Goal: Task Accomplishment & Management: Manage account settings

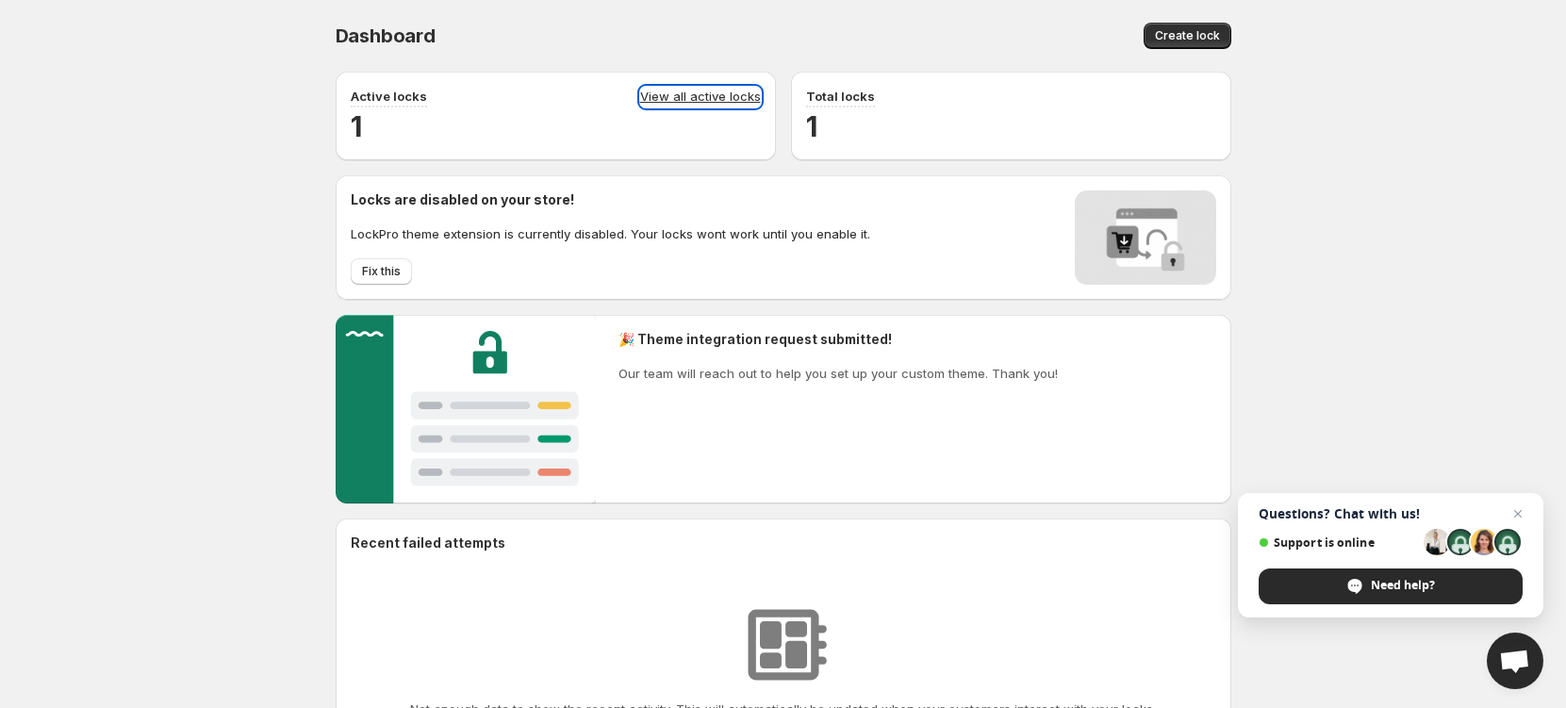
click at [691, 91] on link "View all active locks" at bounding box center [700, 97] width 121 height 21
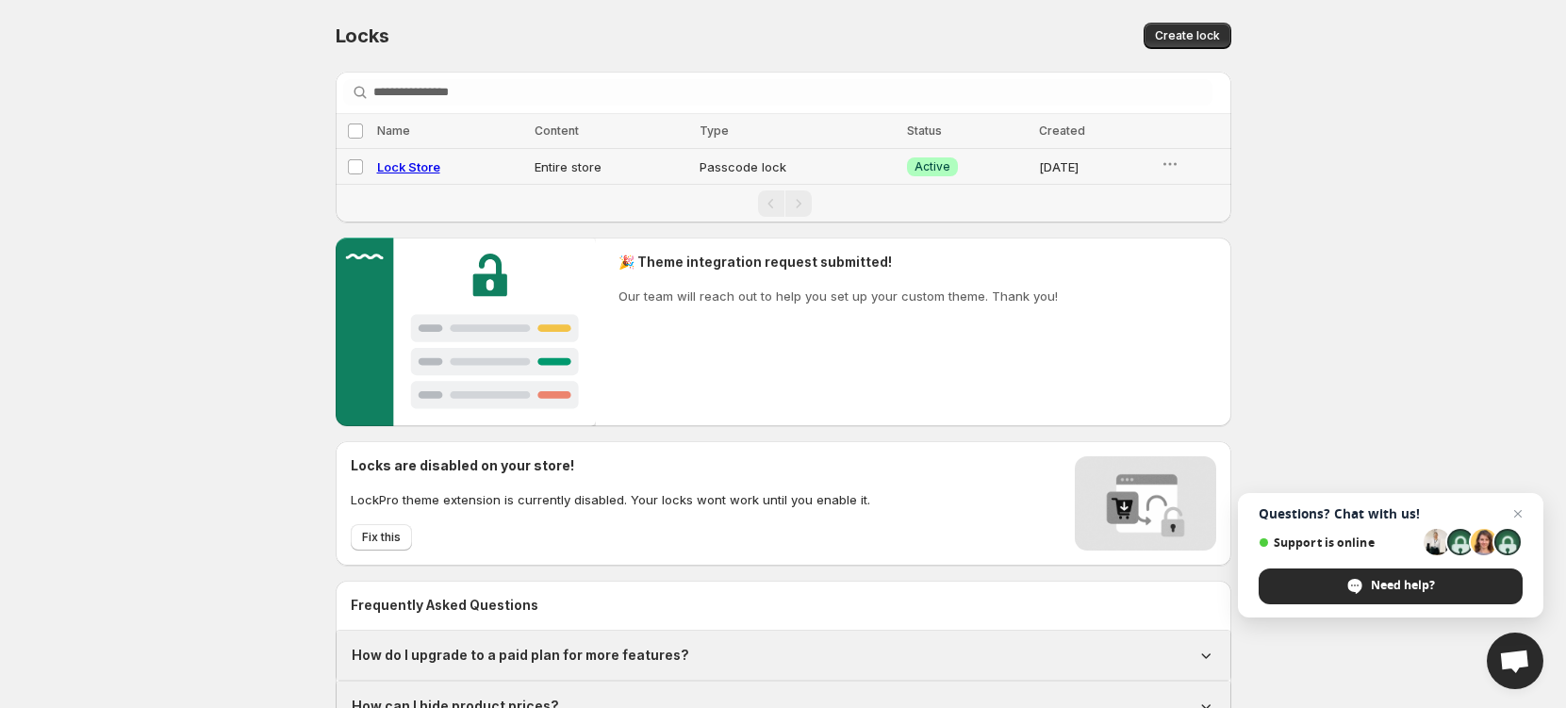
click at [755, 169] on td "Passcode lock" at bounding box center [797, 167] width 207 height 36
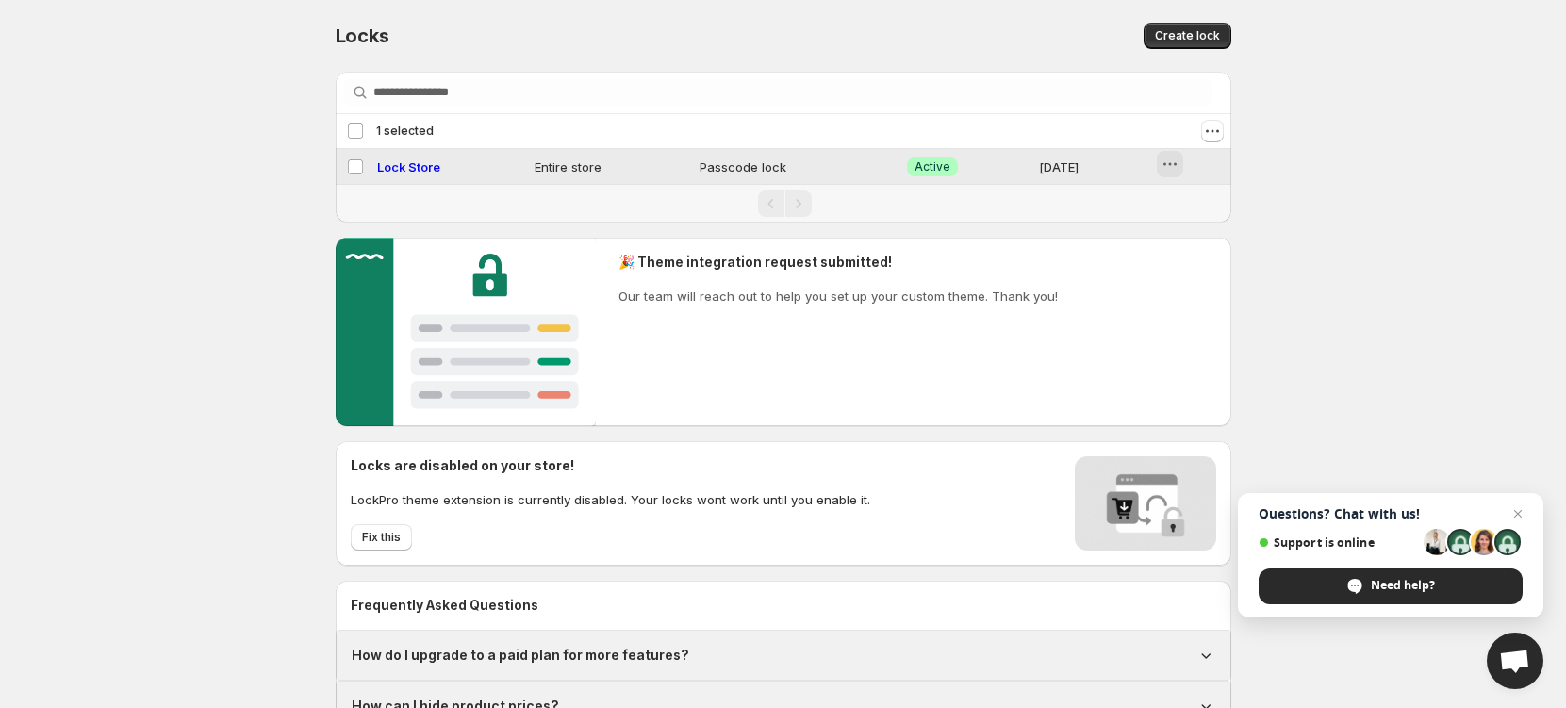
click at [1171, 157] on icon "button" at bounding box center [1170, 164] width 19 height 19
click at [1198, 197] on span "Preview" at bounding box center [1204, 204] width 47 height 15
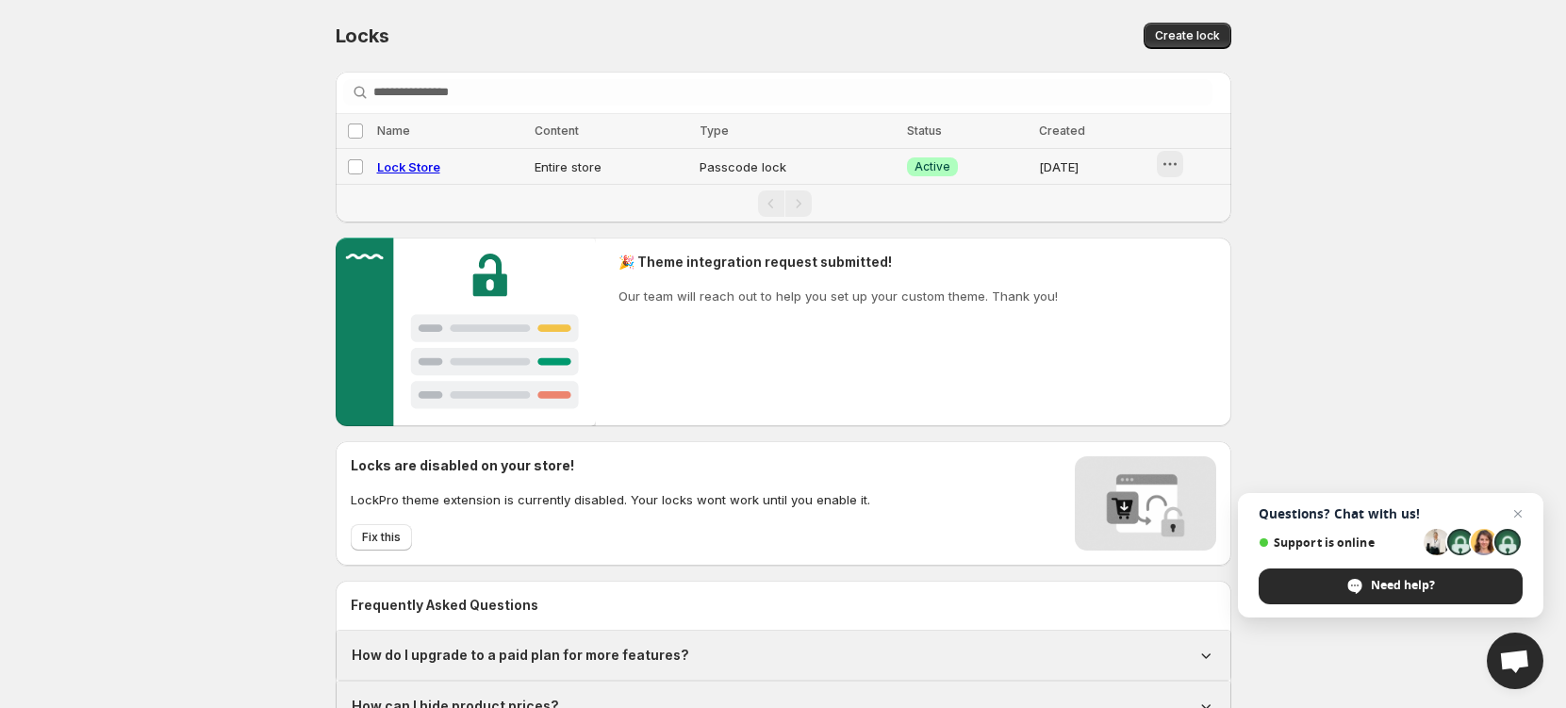
click at [1171, 167] on icon "button" at bounding box center [1170, 164] width 19 height 19
click at [1252, 198] on div "Locks. This page is ready Locks Create lock Searching in all Loading locks… Loa…" at bounding box center [783, 391] width 941 height 783
click at [1522, 516] on span "Close chat" at bounding box center [1519, 515] width 24 height 24
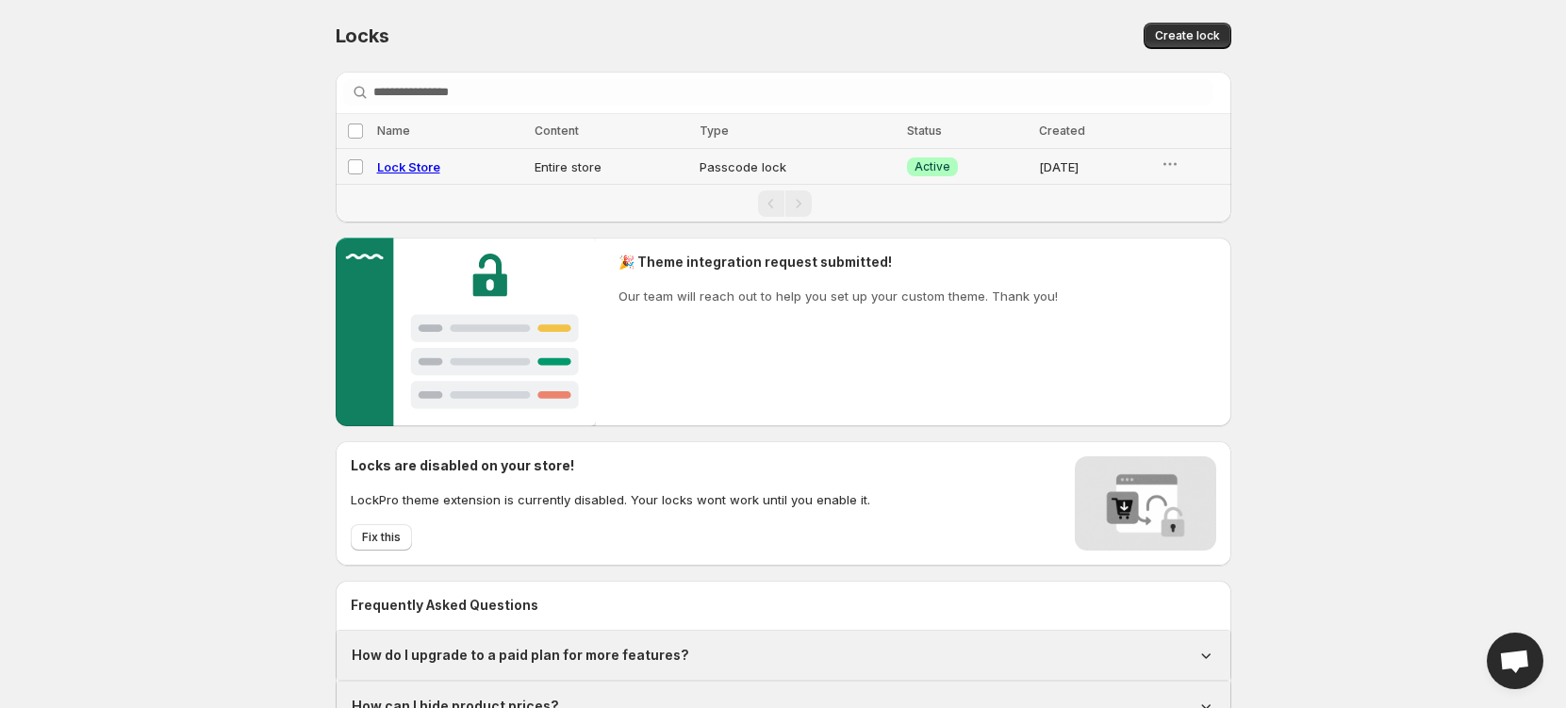
click at [753, 164] on td "Passcode lock" at bounding box center [797, 167] width 207 height 36
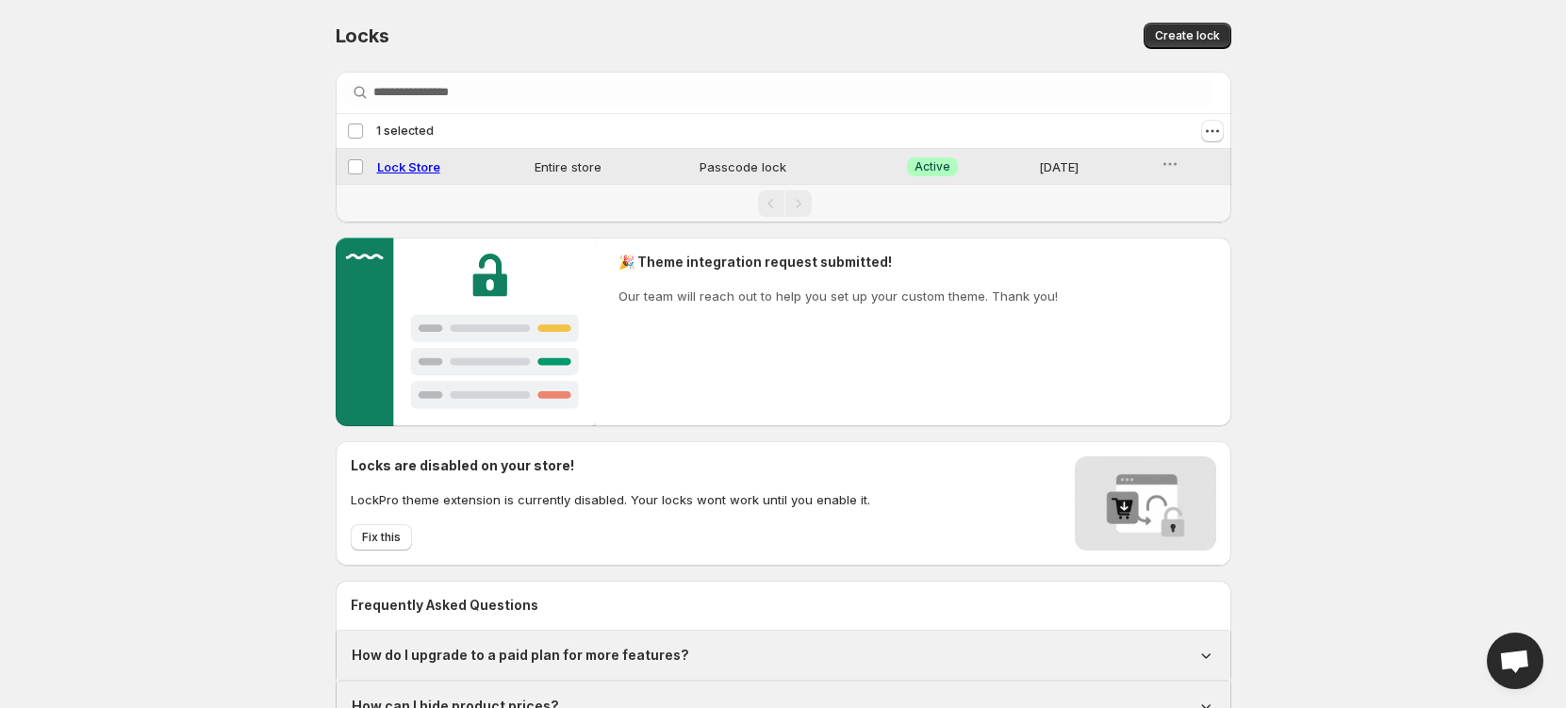
click at [409, 169] on span "Lock Store" at bounding box center [408, 166] width 63 height 15
select select "******"
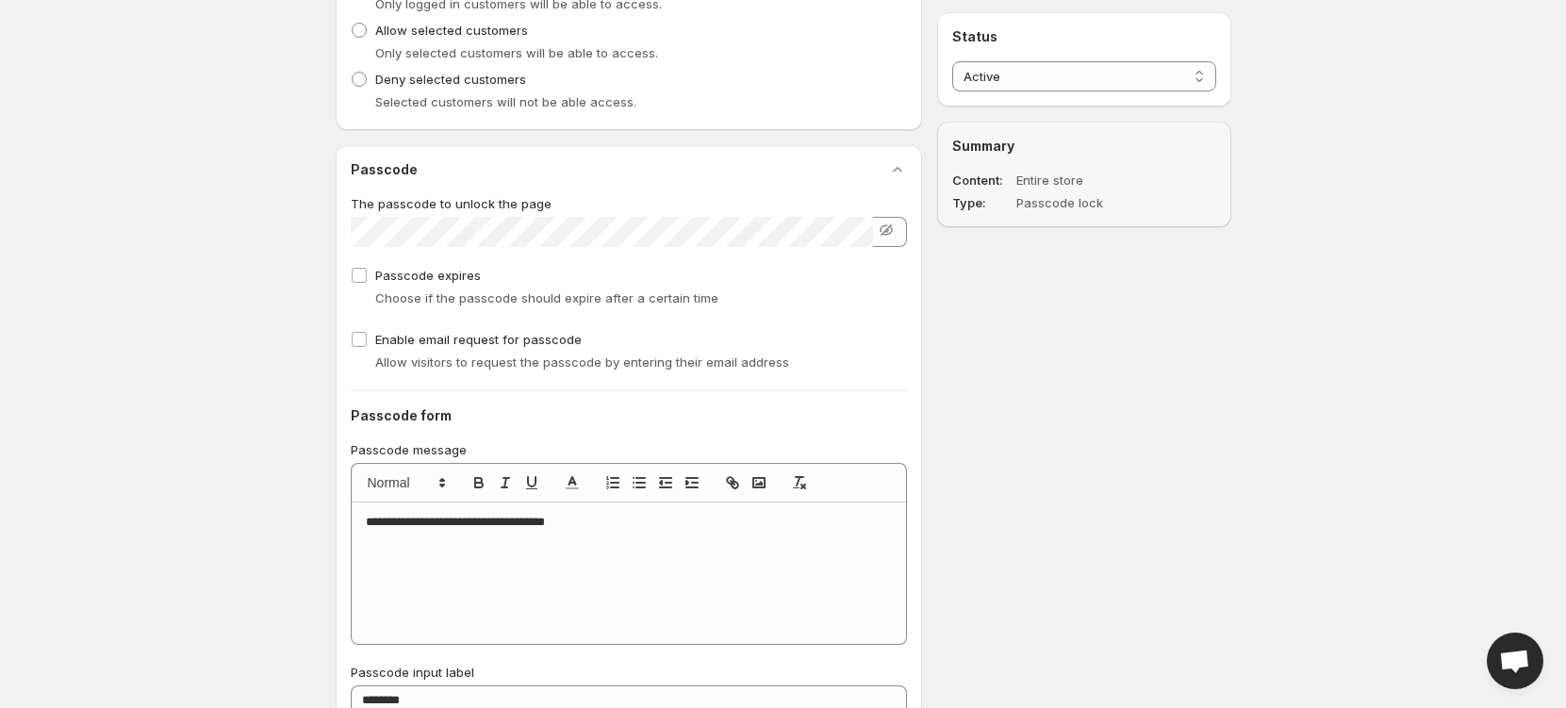
scroll to position [882, 0]
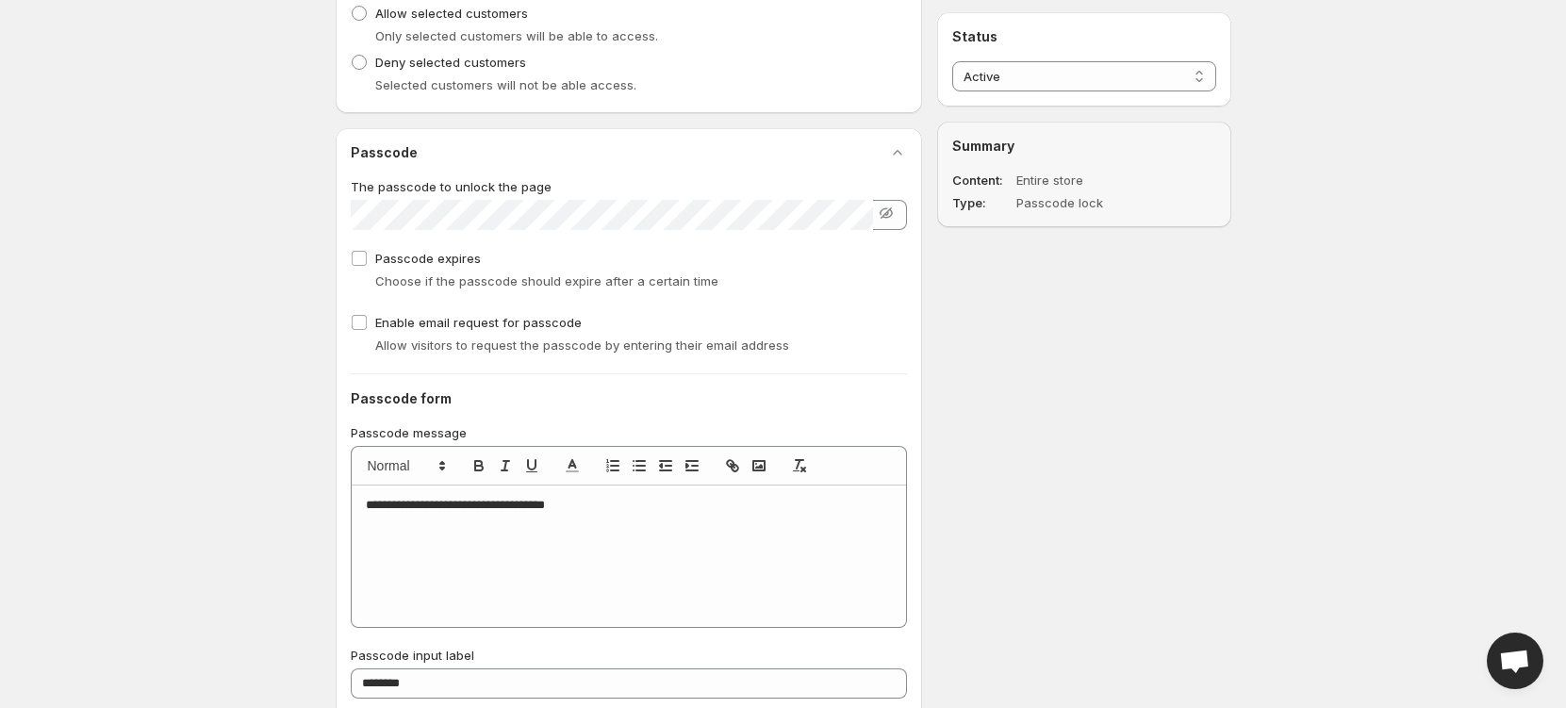
click at [896, 215] on div at bounding box center [629, 215] width 557 height 30
click at [891, 215] on icon "button" at bounding box center [887, 212] width 12 height 11
click at [890, 215] on icon "button" at bounding box center [886, 213] width 19 height 19
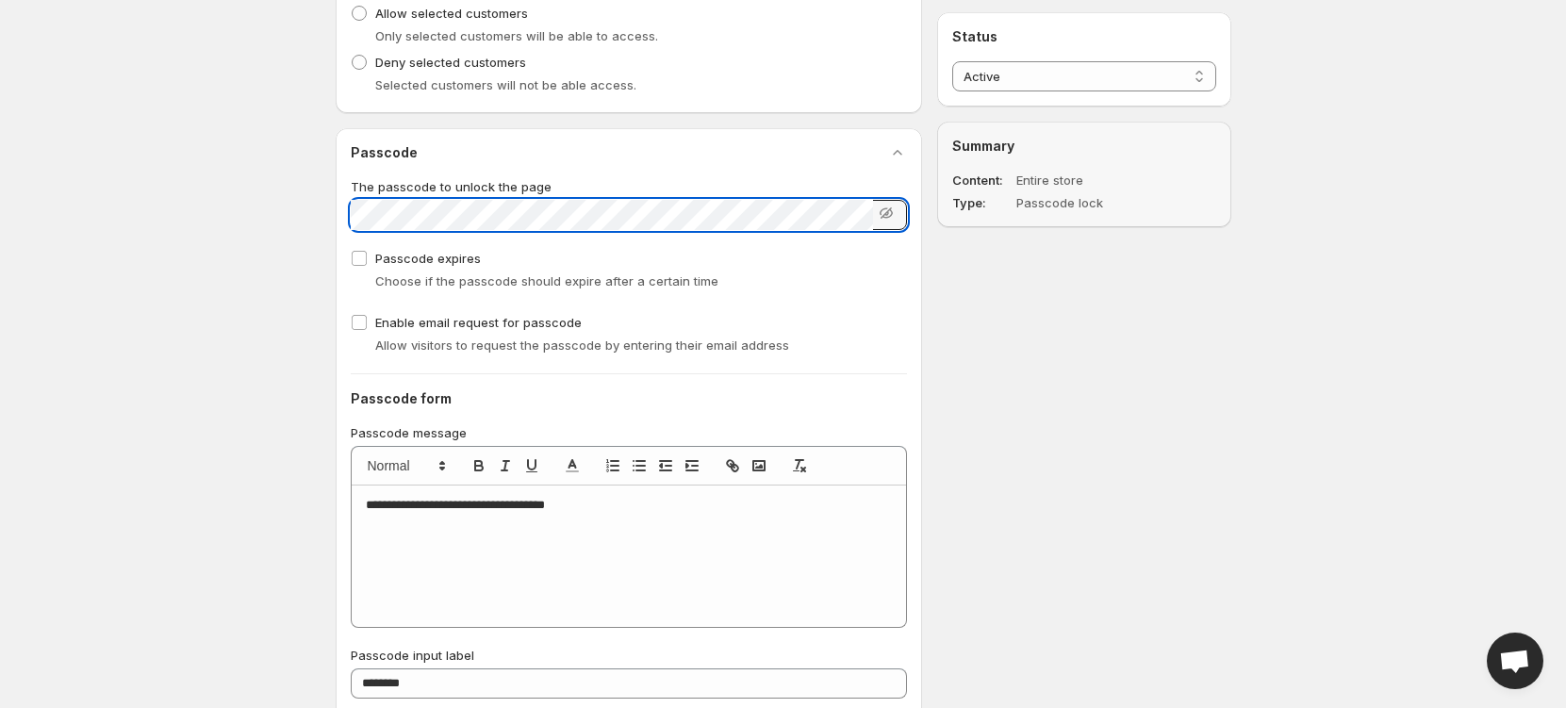
click at [326, 214] on div "**********" at bounding box center [776, 54] width 911 height 1758
click at [974, 291] on div "**********" at bounding box center [776, 54] width 911 height 1758
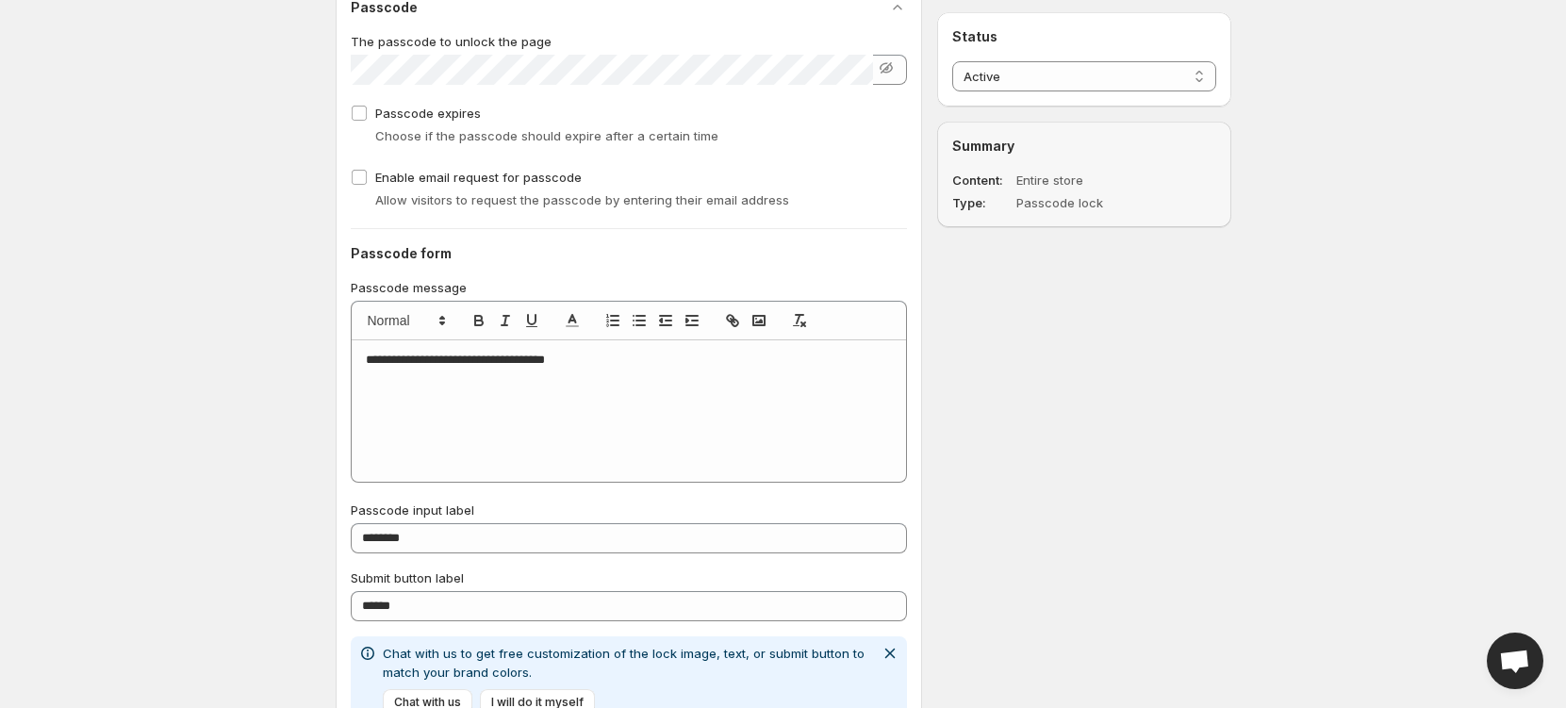
scroll to position [1074, 0]
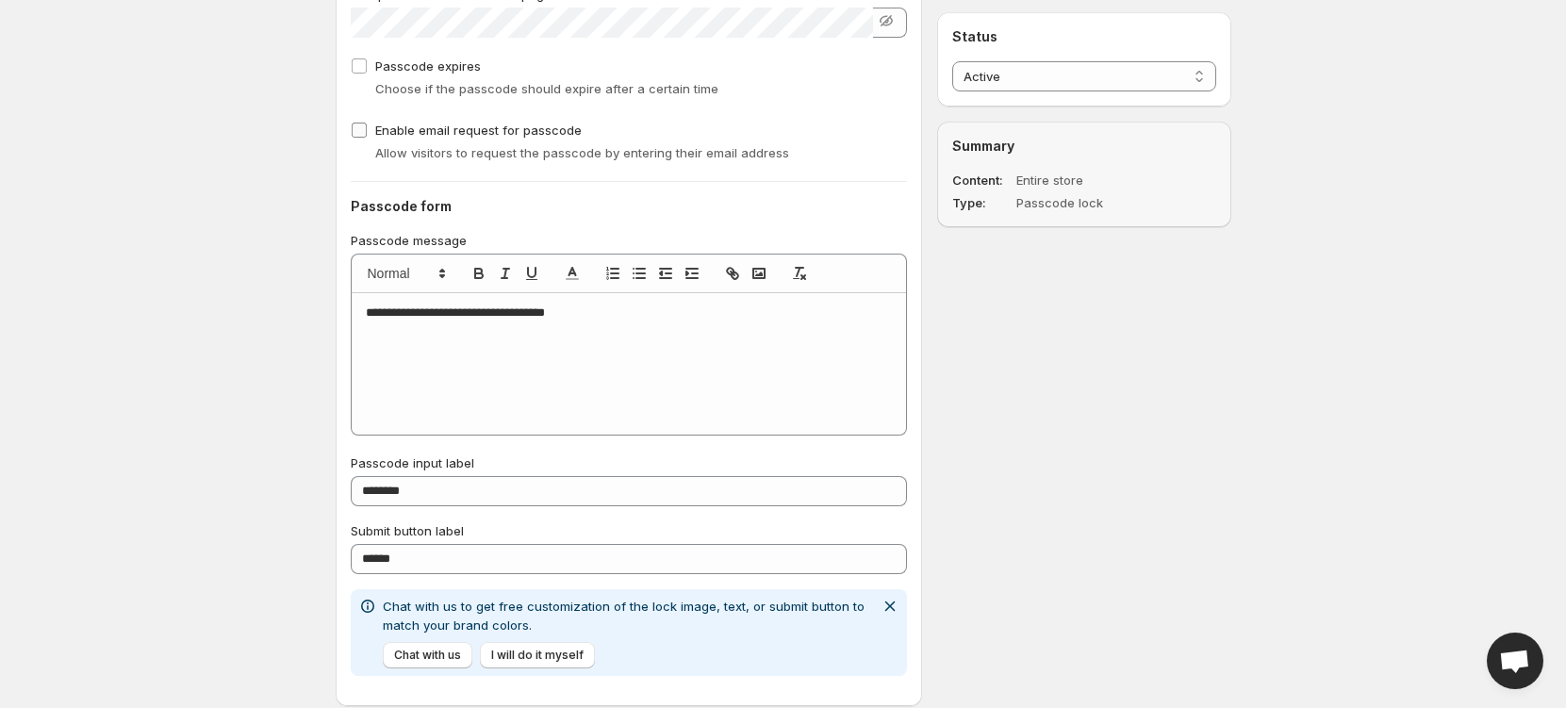
click at [500, 127] on span "Enable email request for passcode" at bounding box center [478, 130] width 207 height 15
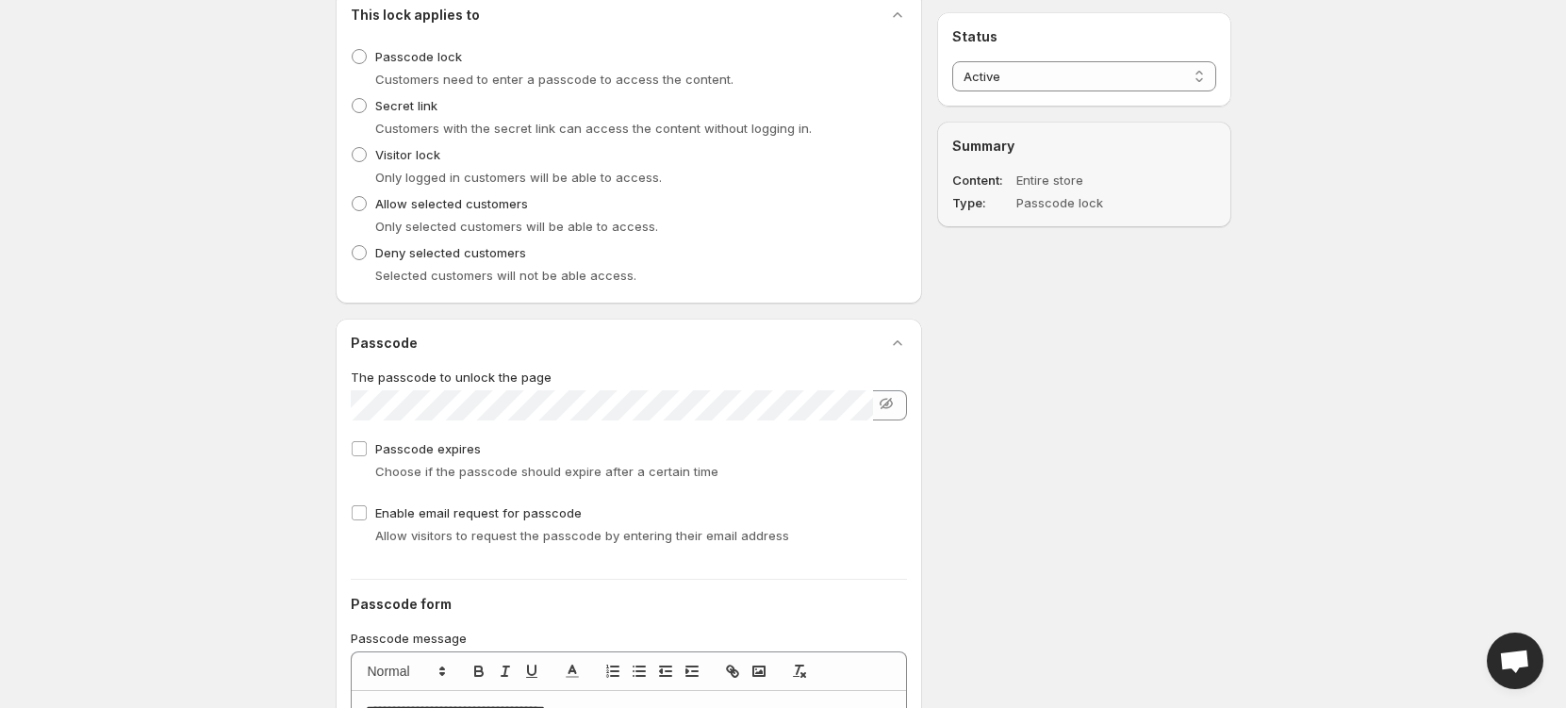
scroll to position [0, 0]
